Goal: Task Accomplishment & Management: Manage account settings

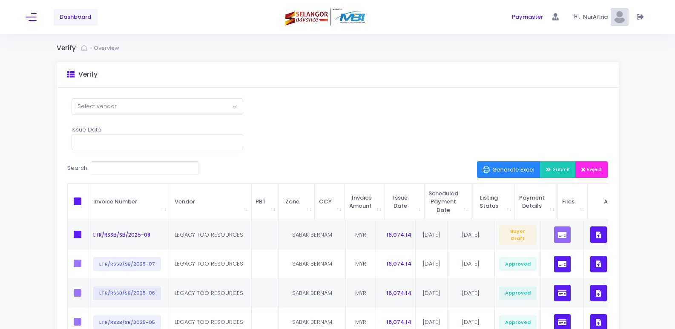
click at [23, 14] on div "Dashboard Paymaster Paymaster" at bounding box center [337, 17] width 675 height 34
click at [76, 234] on span at bounding box center [78, 235] width 8 height 8
click at [87, 234] on input "checkbox" at bounding box center [90, 234] width 6 height 6
checkbox input "true"
click at [554, 171] on span "Submit" at bounding box center [558, 169] width 24 height 7
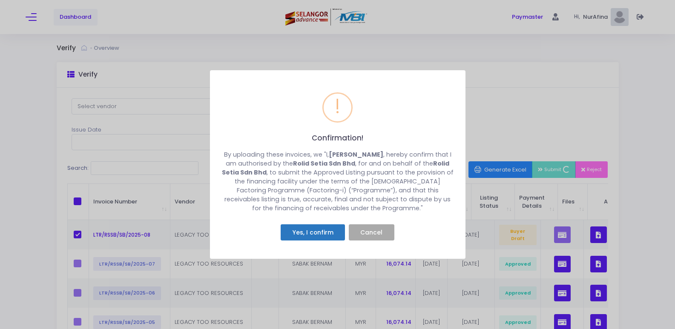
click at [315, 228] on button "Yes, I confirm" at bounding box center [313, 233] width 64 height 16
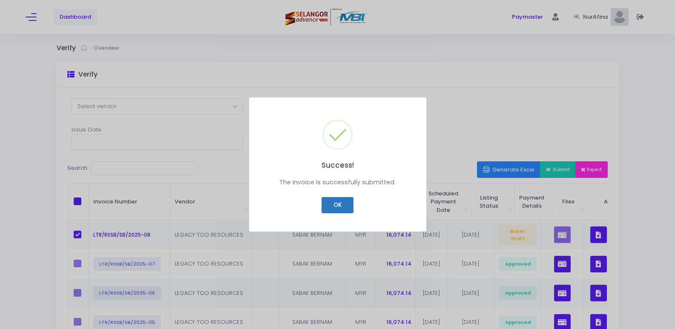
click at [338, 210] on button "OK" at bounding box center [338, 205] width 32 height 16
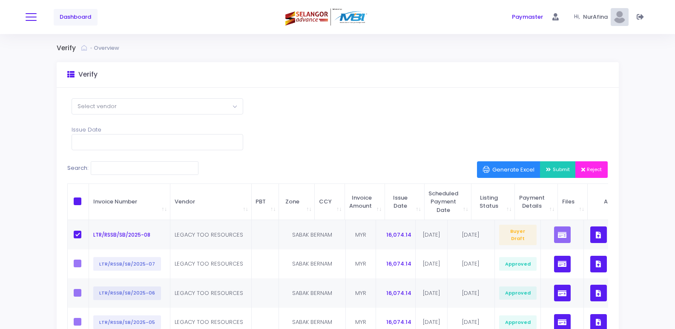
click at [28, 18] on button at bounding box center [31, 17] width 11 height 11
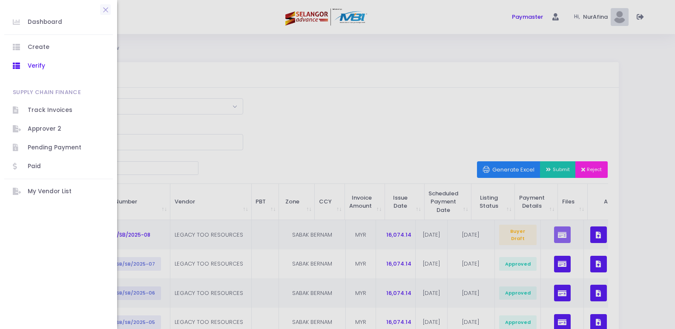
click at [298, 111] on div at bounding box center [337, 164] width 675 height 329
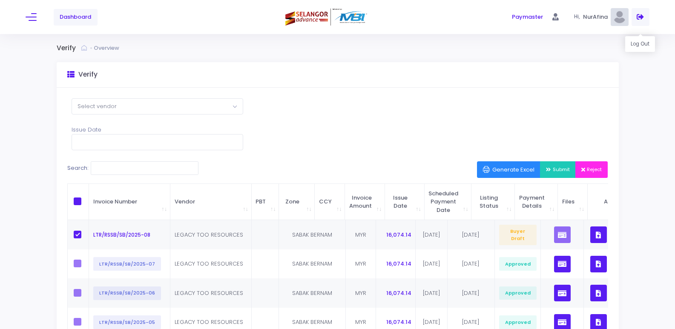
click at [641, 17] on icon at bounding box center [640, 17] width 7 height 0
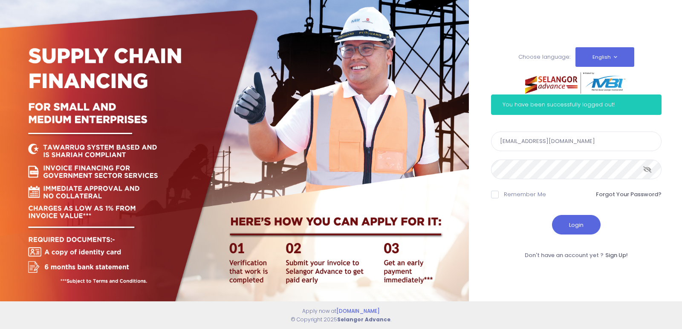
click at [563, 141] on input "nurafina@rolidsetia.com.my" at bounding box center [576, 142] width 170 height 20
type input "khalid@rolidsetia.com.my"
click at [572, 226] on button "Login" at bounding box center [576, 225] width 49 height 20
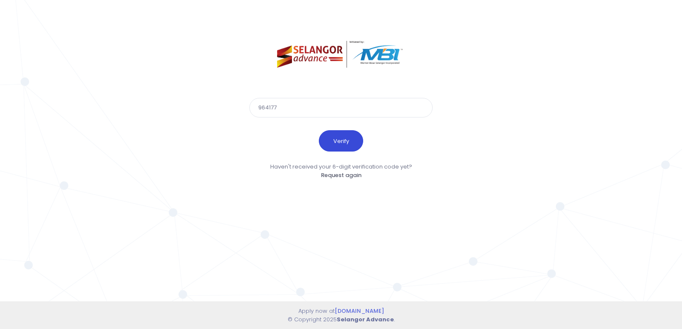
type input "964177"
click at [338, 141] on button "Verify" at bounding box center [341, 140] width 44 height 21
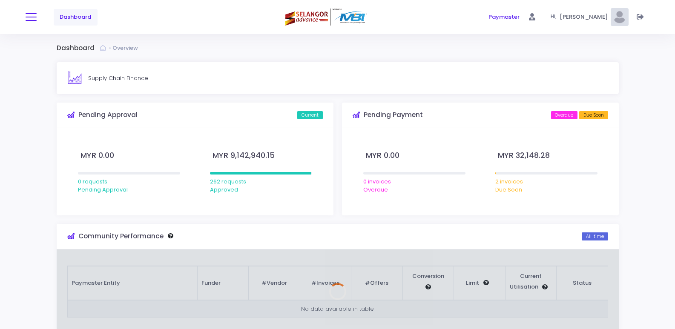
click at [28, 18] on button at bounding box center [31, 17] width 11 height 11
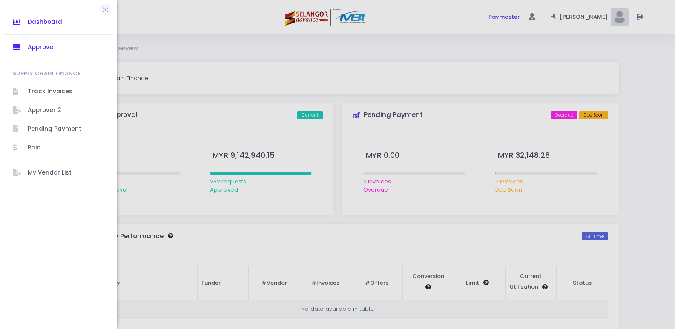
click at [40, 49] on span "Approve" at bounding box center [66, 47] width 77 height 11
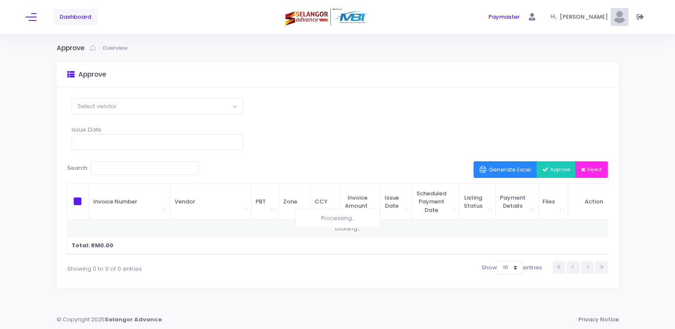
scroll to position [6, 0]
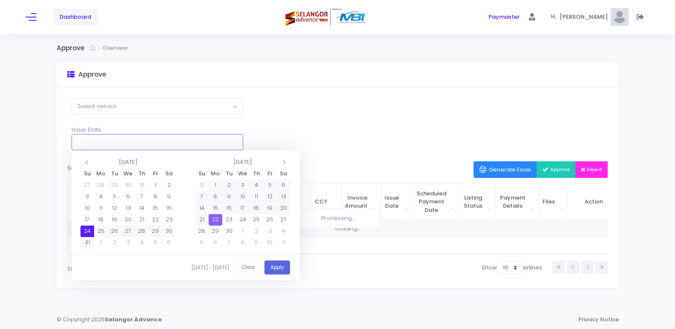
click at [179, 136] on input "text" at bounding box center [158, 142] width 172 height 16
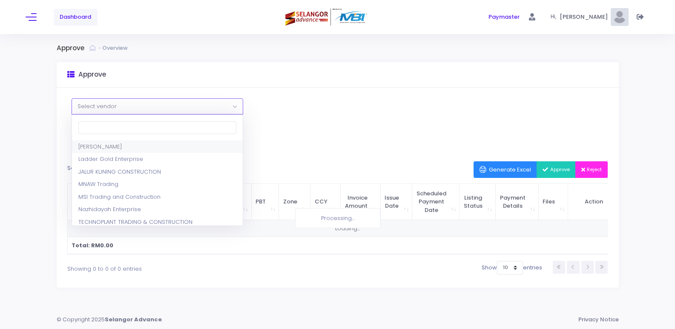
click at [203, 99] on span "Select vendor" at bounding box center [157, 106] width 171 height 15
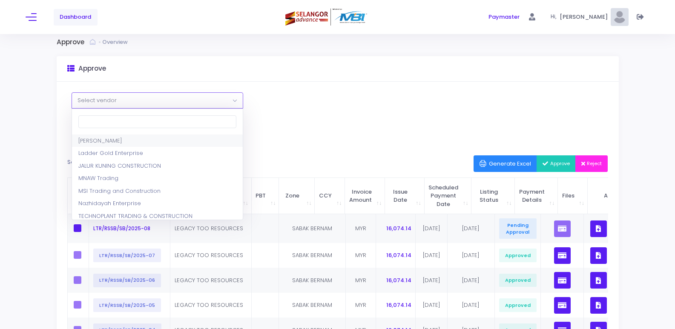
click at [313, 112] on div "Select Vendor ZIRAH NIAGA Ladder Gold Enterprise JALUR KUNING CONSTRUCTION MNAW…" at bounding box center [338, 300] width 563 height 437
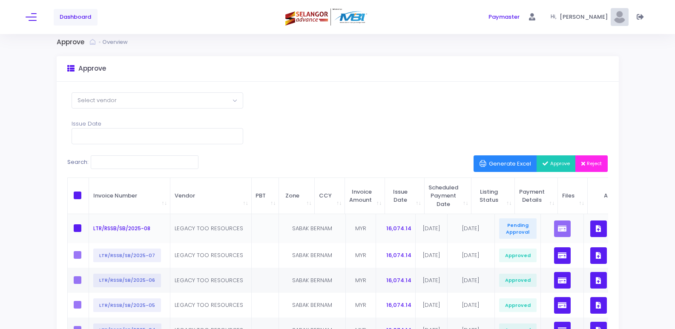
click at [75, 230] on span at bounding box center [78, 229] width 8 height 8
click at [87, 230] on input "checkbox" at bounding box center [90, 228] width 6 height 6
checkbox input "true"
click at [596, 229] on icon "button" at bounding box center [598, 229] width 5 height 0
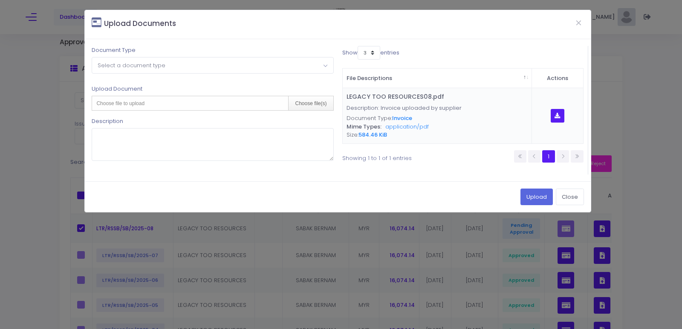
click at [557, 116] on icon "button" at bounding box center [557, 116] width 6 height 0
click at [569, 194] on button "Close" at bounding box center [570, 197] width 28 height 16
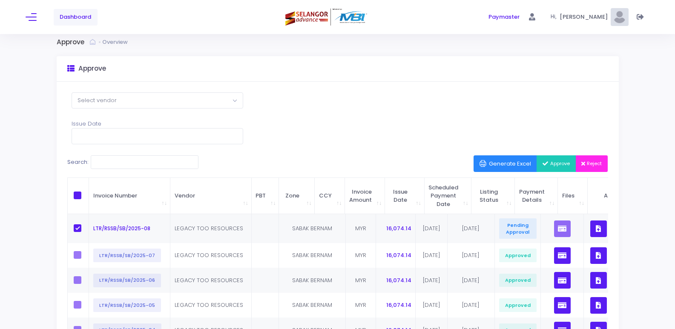
click at [557, 163] on span "Approve" at bounding box center [556, 163] width 27 height 7
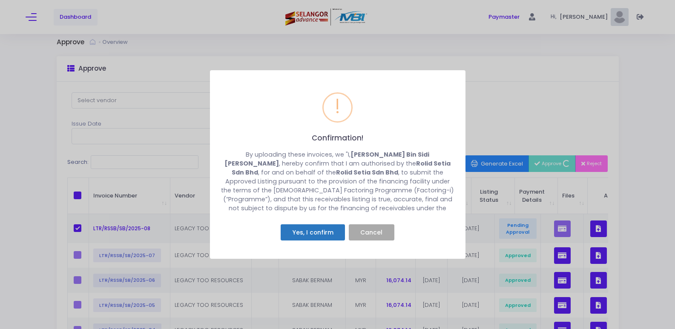
click at [312, 233] on button "Yes, I confirm" at bounding box center [313, 233] width 64 height 16
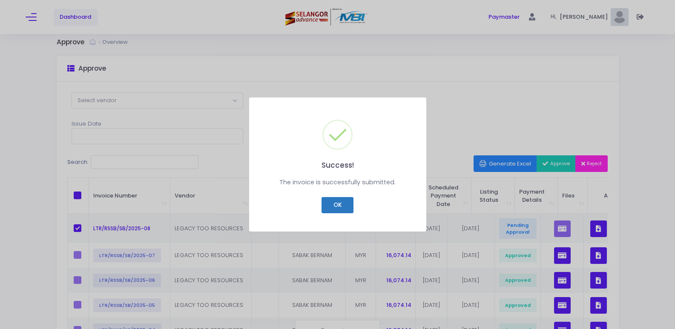
click at [338, 202] on button "OK" at bounding box center [338, 205] width 32 height 16
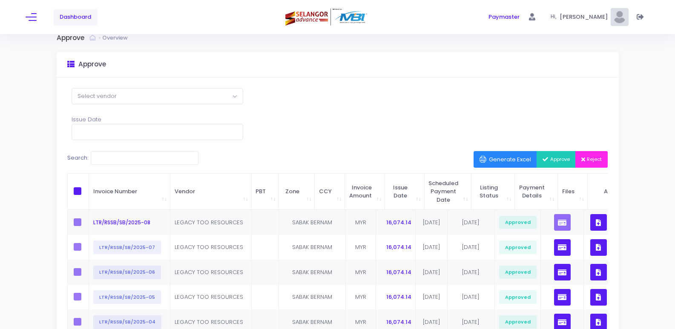
scroll to position [0, 0]
